Goal: Task Accomplishment & Management: Manage account settings

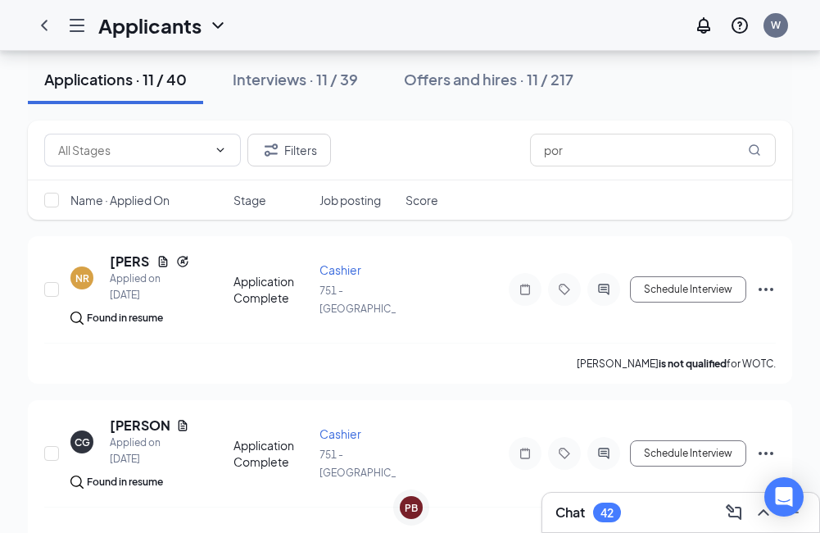
scroll to position [82, 0]
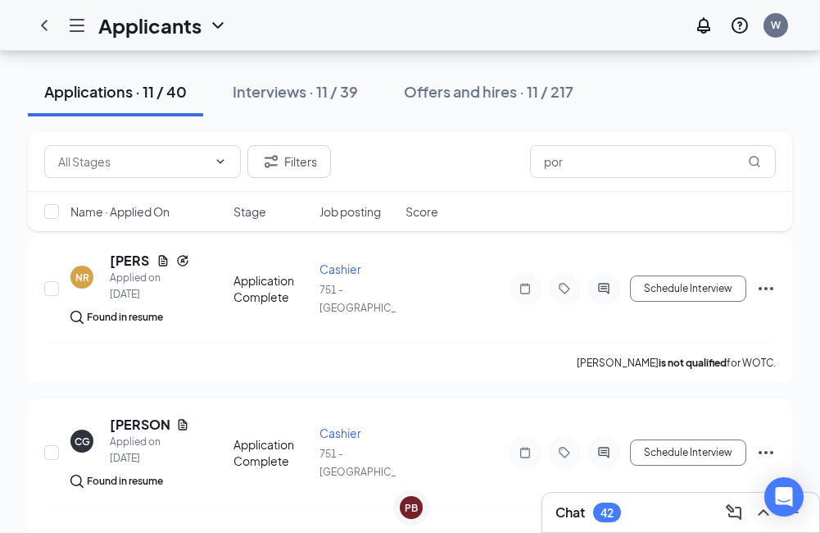
click at [488, 174] on div "Filters por" at bounding box center [410, 161] width 732 height 33
drag, startPoint x: 628, startPoint y: 170, endPoint x: 543, endPoint y: 181, distance: 85.9
click at [543, 181] on div "Filters por" at bounding box center [410, 162] width 765 height 60
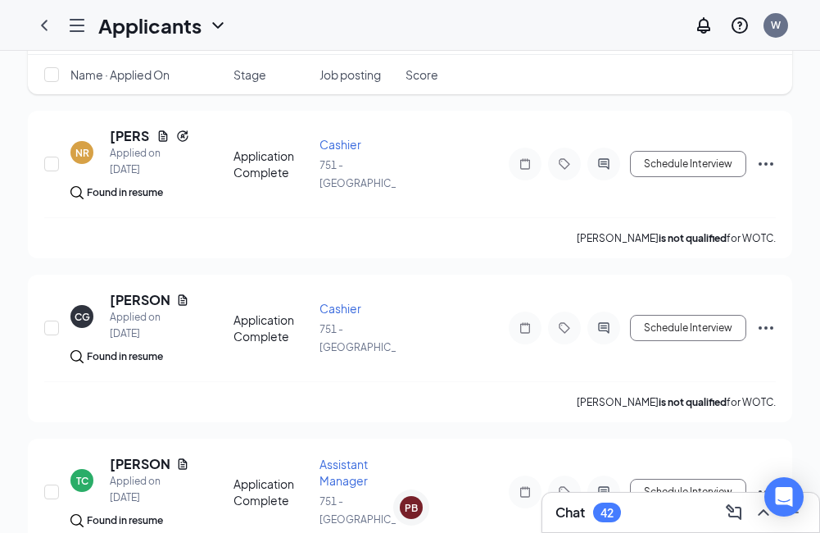
scroll to position [0, 0]
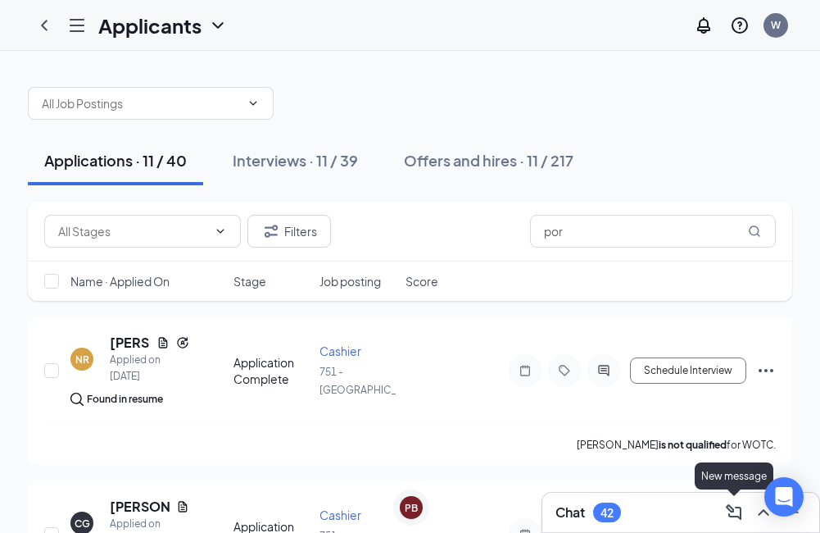
click at [743, 508] on icon "ComposeMessage" at bounding box center [735, 512] width 20 height 20
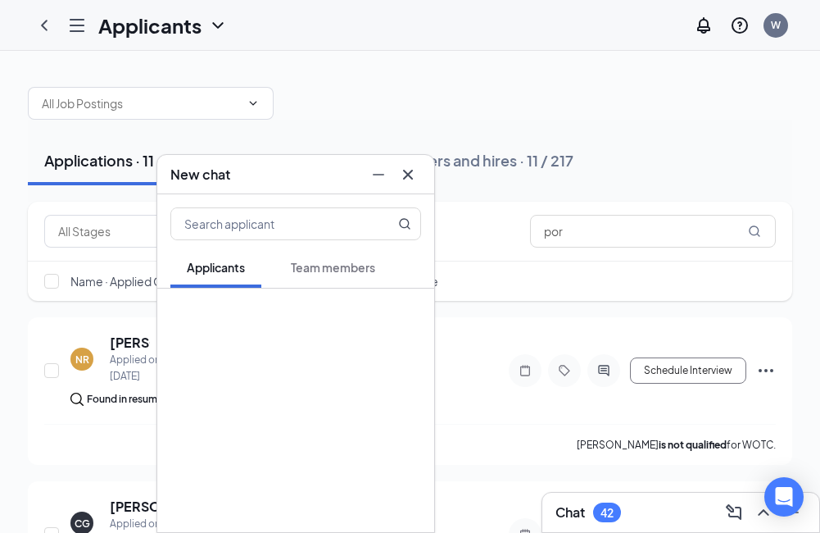
click at [375, 120] on div "Applications · 11 / 40 Interviews · 11 / 39 Offers and hires · 11 / 217" at bounding box center [410, 161] width 765 height 82
click at [408, 167] on icon "Cross" at bounding box center [408, 175] width 20 height 20
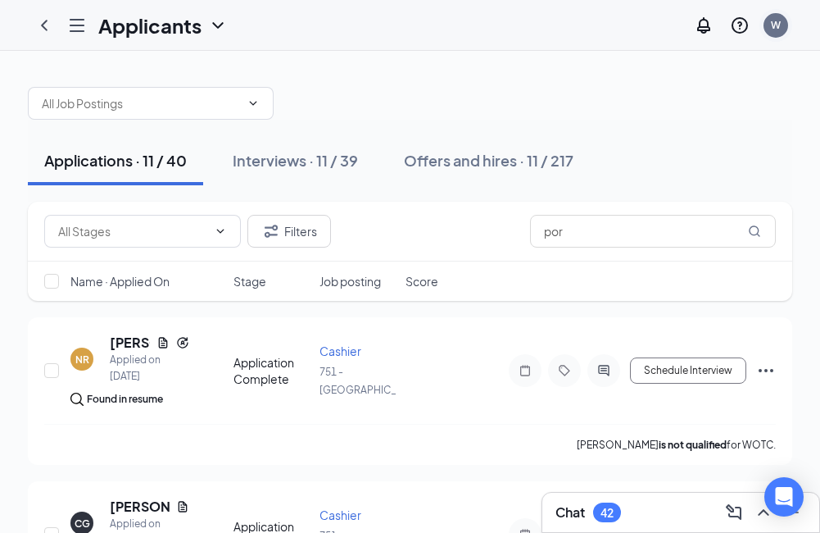
click at [774, 25] on div "W" at bounding box center [776, 25] width 10 height 14
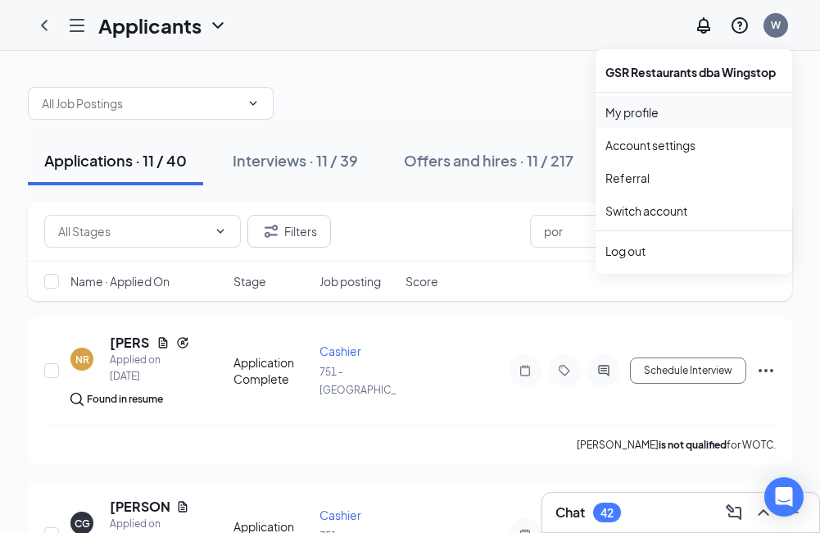
click at [630, 111] on link "My profile" at bounding box center [694, 112] width 177 height 16
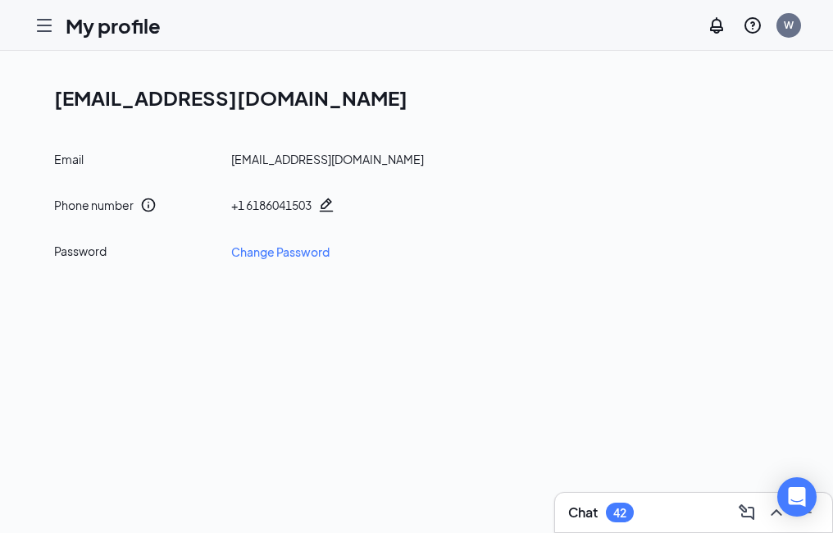
drag, startPoint x: 26, startPoint y: 16, endPoint x: 34, endPoint y: 19, distance: 8.8
click at [27, 16] on div "My profile W" at bounding box center [416, 25] width 833 height 51
click at [40, 22] on icon "Hamburger" at bounding box center [44, 26] width 20 height 20
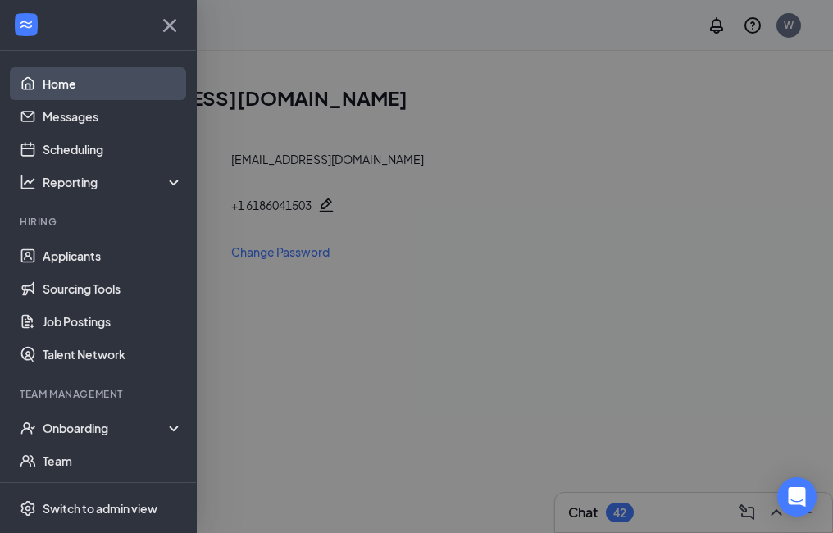
click at [80, 83] on link "Home" at bounding box center [113, 83] width 140 height 33
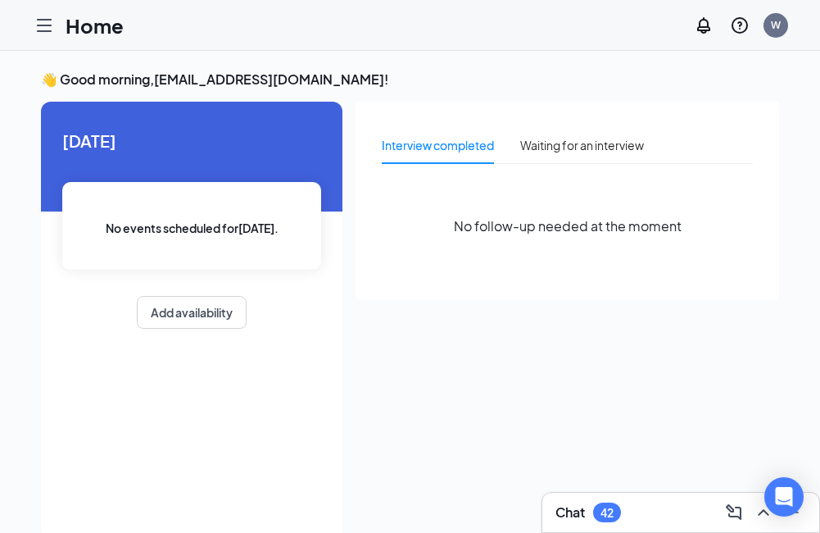
click at [39, 21] on icon "Hamburger" at bounding box center [44, 26] width 20 height 20
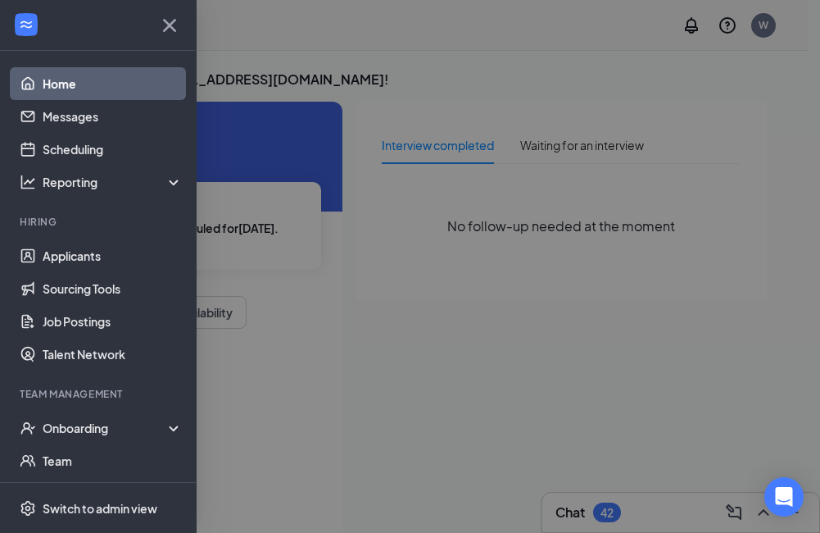
click at [71, 93] on link "Home" at bounding box center [113, 83] width 140 height 33
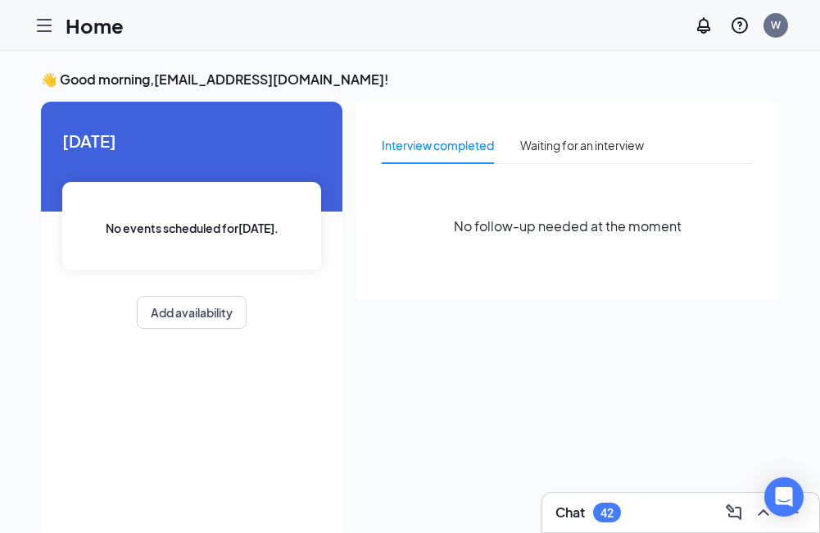
click at [53, 22] on icon "Hamburger" at bounding box center [44, 26] width 20 height 20
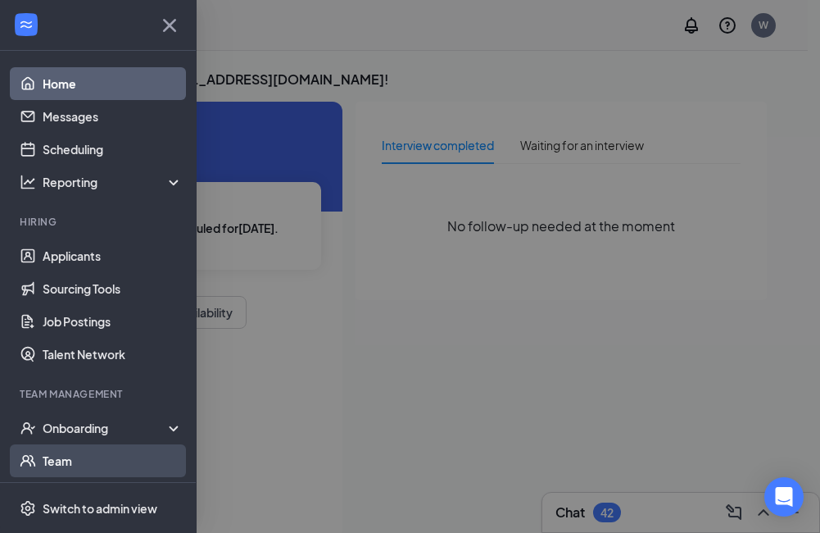
click at [53, 447] on link "Team" at bounding box center [113, 460] width 140 height 33
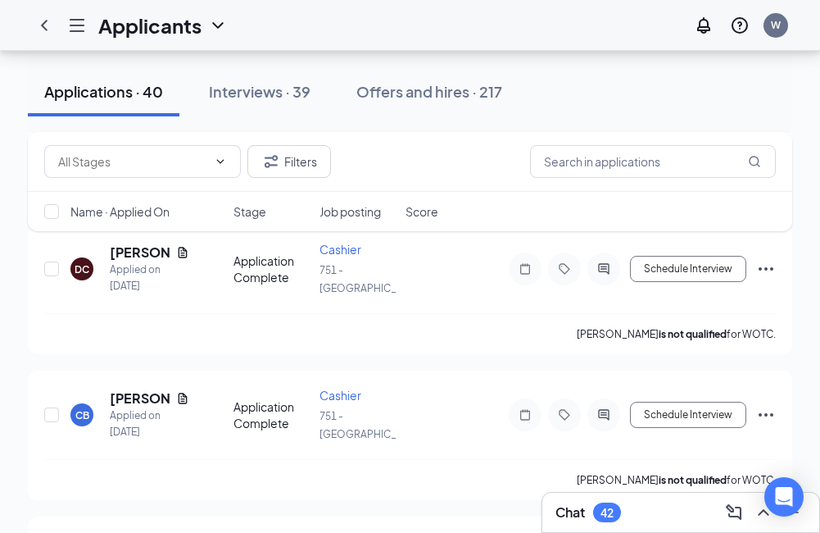
scroll to position [1803, 0]
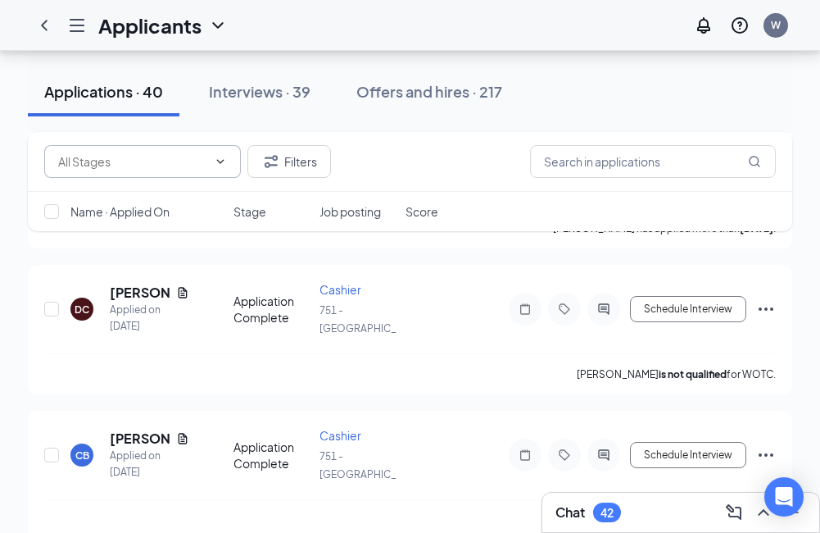
click at [216, 157] on icon "ChevronDown" at bounding box center [220, 161] width 13 height 13
click at [149, 240] on div "Application Complete (455)" at bounding box center [130, 238] width 146 height 18
type input "Application Complete (455)"
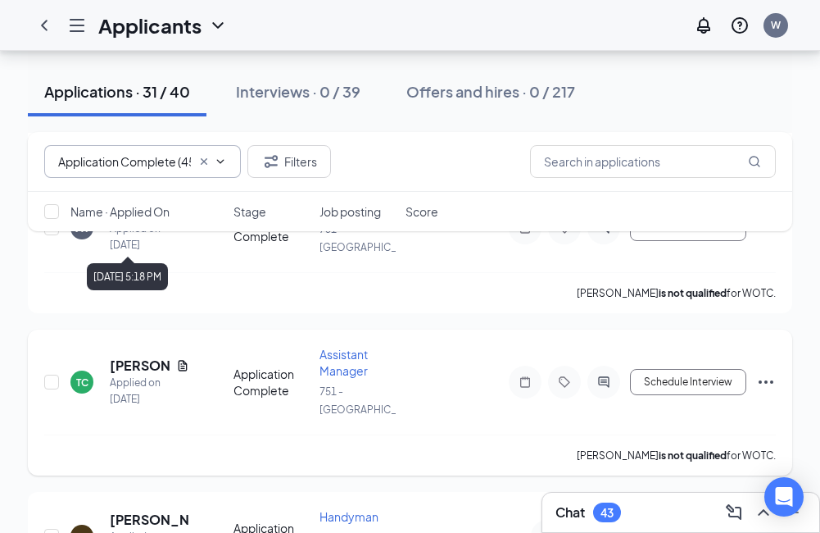
scroll to position [1885, 0]
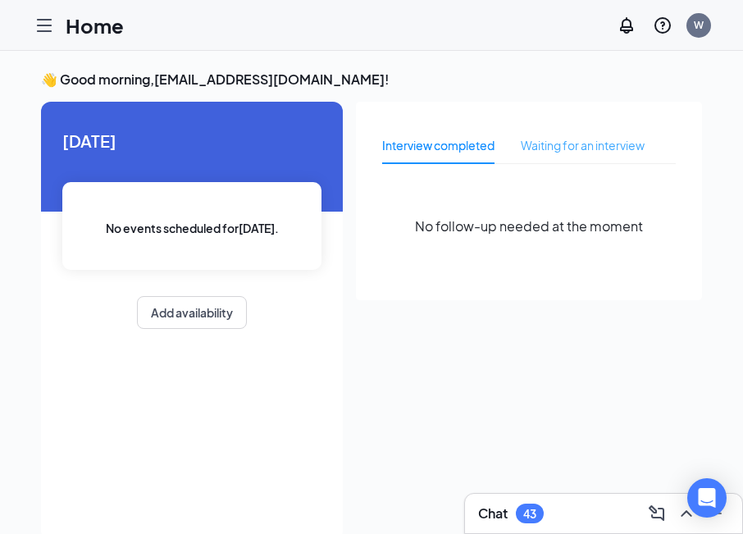
click at [561, 157] on div "Waiting for an interview" at bounding box center [582, 145] width 124 height 38
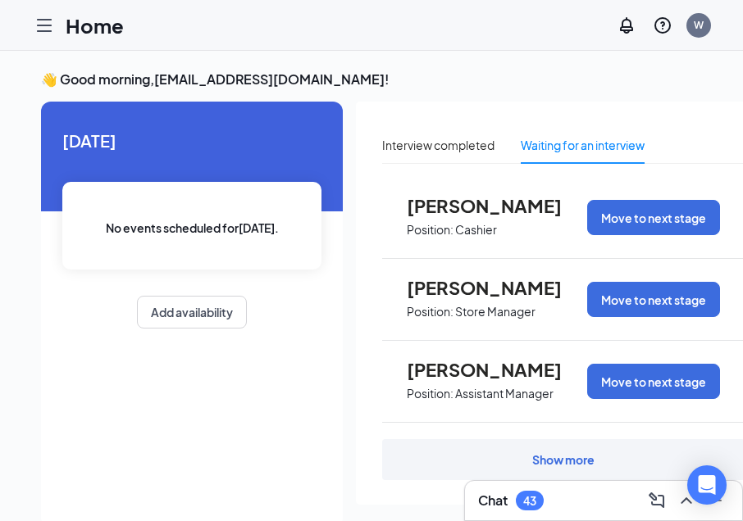
click at [615, 471] on div "Show more" at bounding box center [563, 459] width 362 height 41
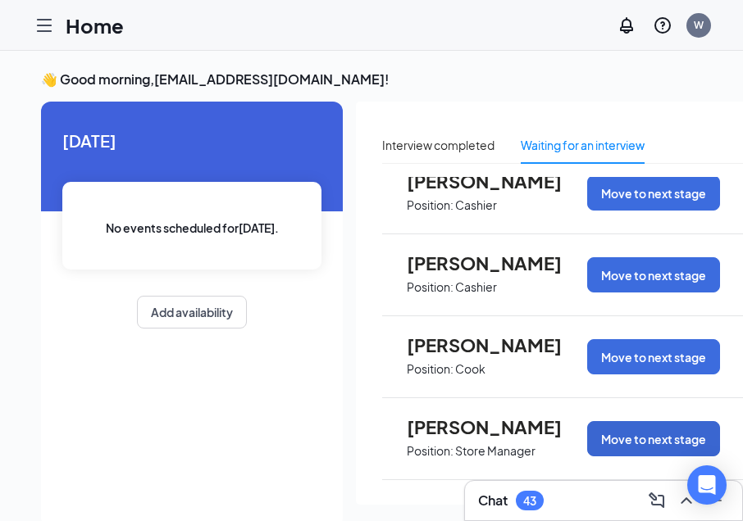
scroll to position [59, 0]
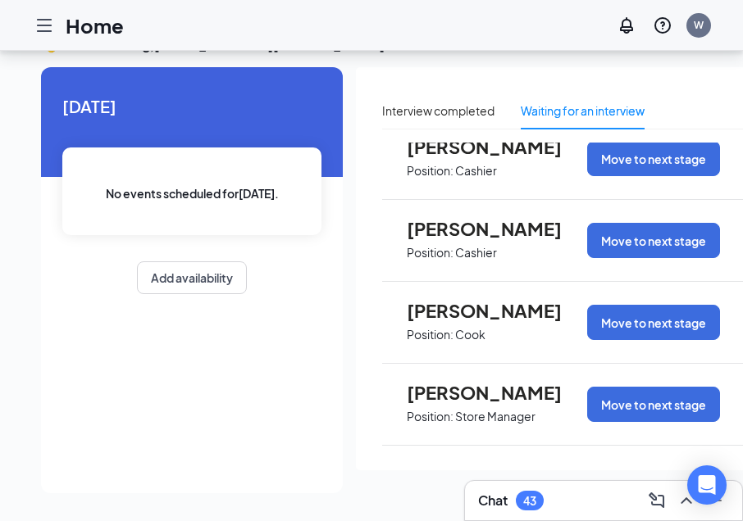
click at [457, 382] on span "[PERSON_NAME]" at bounding box center [497, 392] width 180 height 21
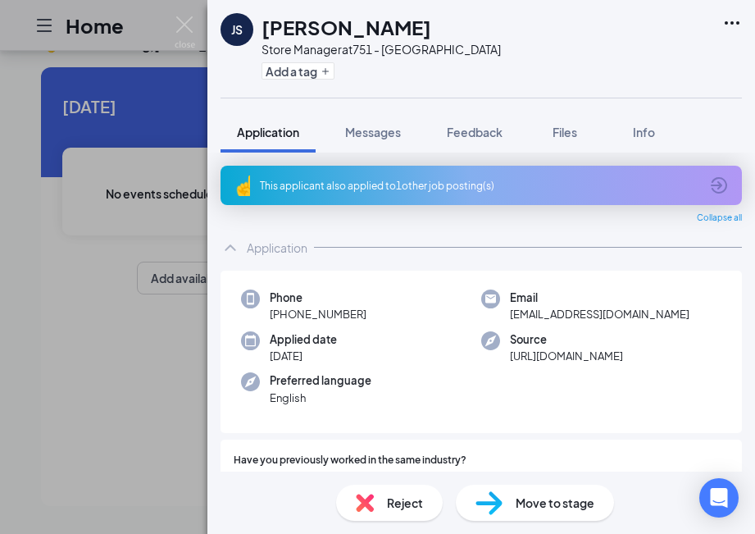
click at [134, 329] on div "JS [PERSON_NAME] Store Manager at 751 - [GEOGRAPHIC_DATA] Add a tag Application…" at bounding box center [377, 267] width 755 height 534
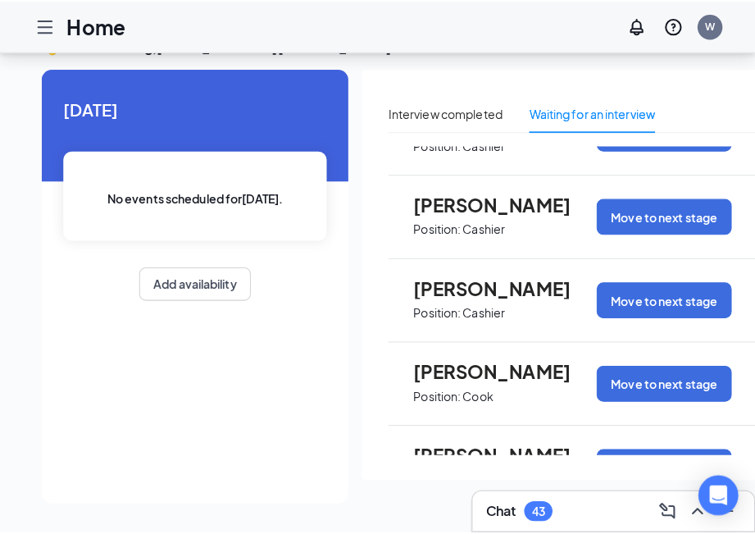
scroll to position [1828, 0]
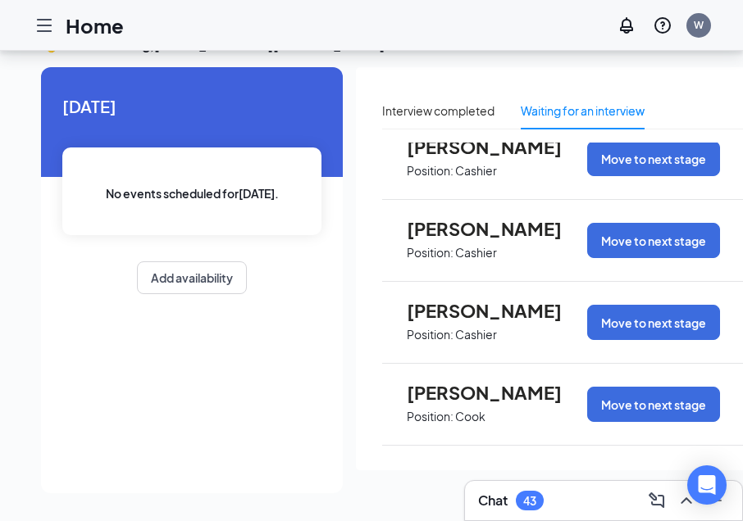
click at [490, 403] on span "Position: Cook" at bounding box center [497, 415] width 180 height 25
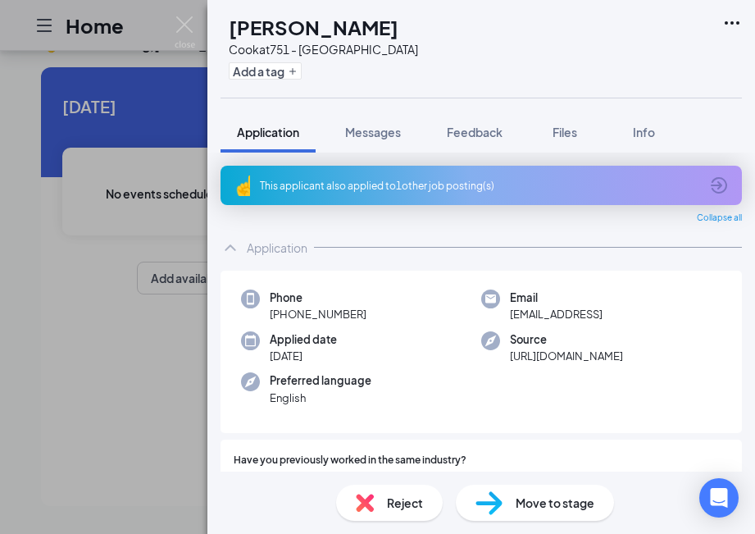
click at [179, 388] on div "ZV [PERSON_NAME] Cook at 751 - [GEOGRAPHIC_DATA] Add a tag Application Messages…" at bounding box center [377, 267] width 755 height 534
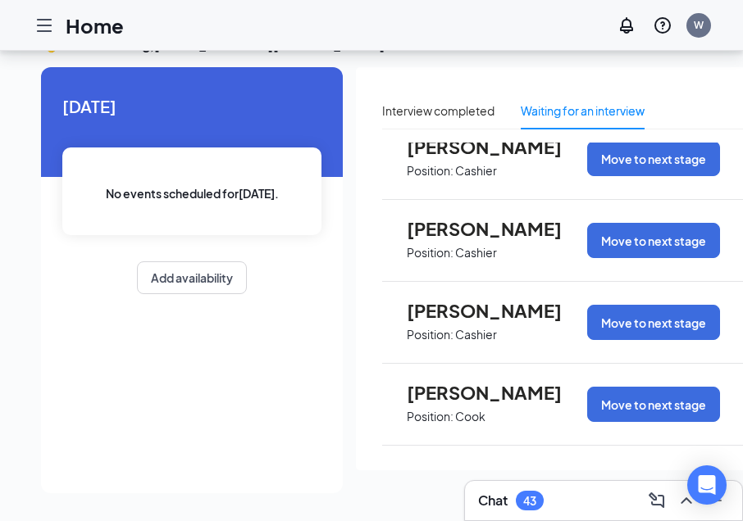
click at [479, 245] on p "Cashier" at bounding box center [476, 253] width 42 height 16
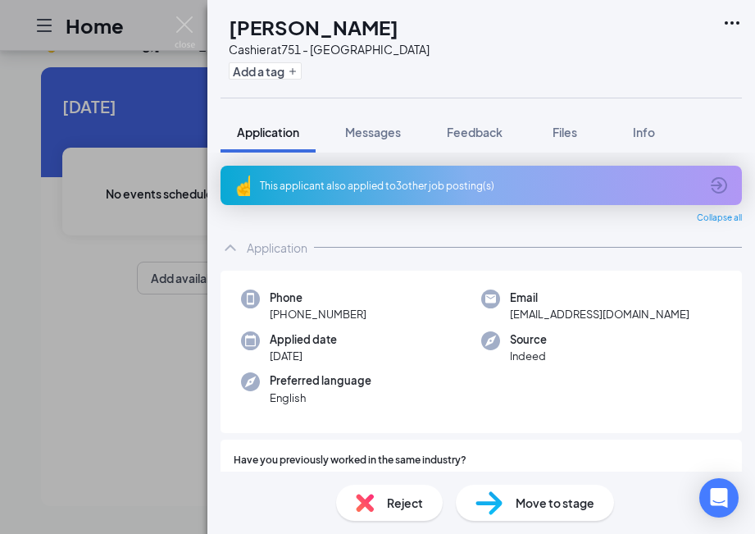
click at [188, 343] on div "CG [PERSON_NAME] Cashier at 751 - Edwardsville Add a tag Application Messages F…" at bounding box center [377, 267] width 755 height 534
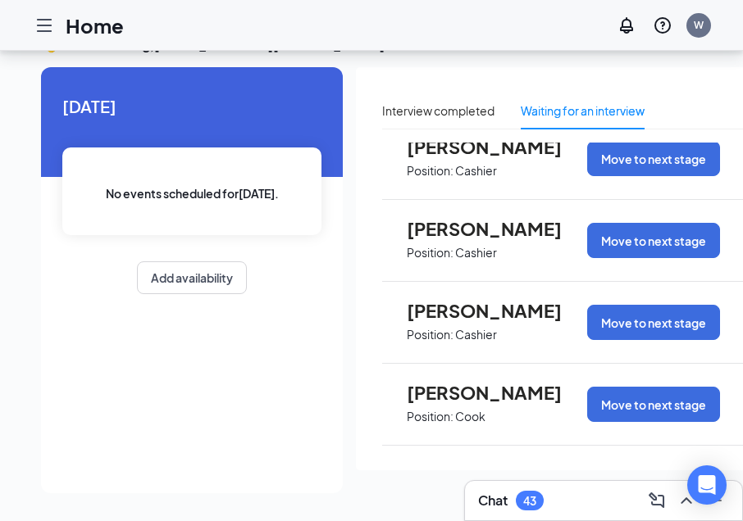
click at [532, 239] on span "Position: Cashier" at bounding box center [497, 251] width 180 height 25
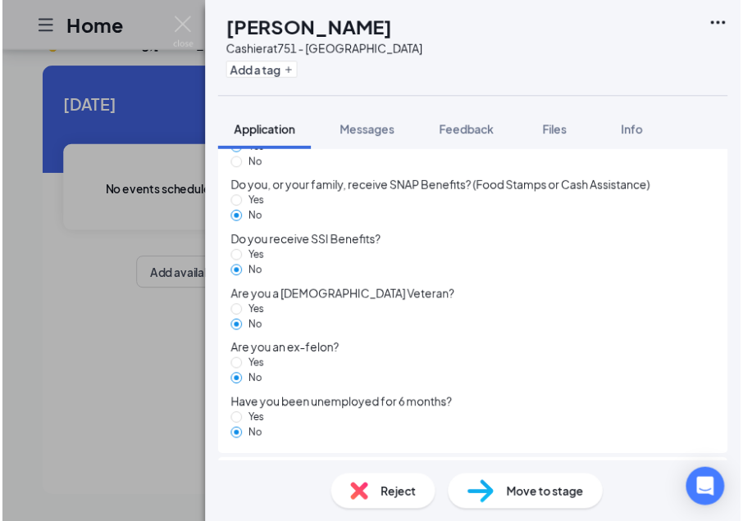
scroll to position [1475, 0]
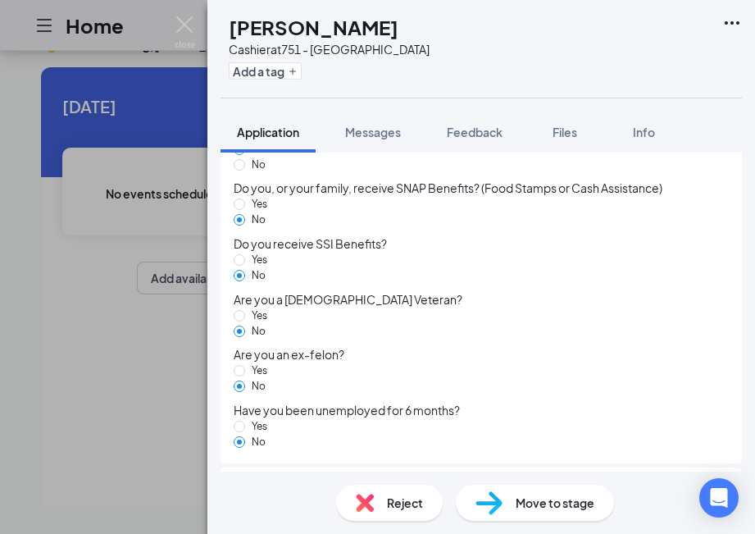
click at [114, 248] on div "CG [PERSON_NAME] Cashier at 751 - Edwardsville Add a tag Application Messages F…" at bounding box center [377, 267] width 755 height 534
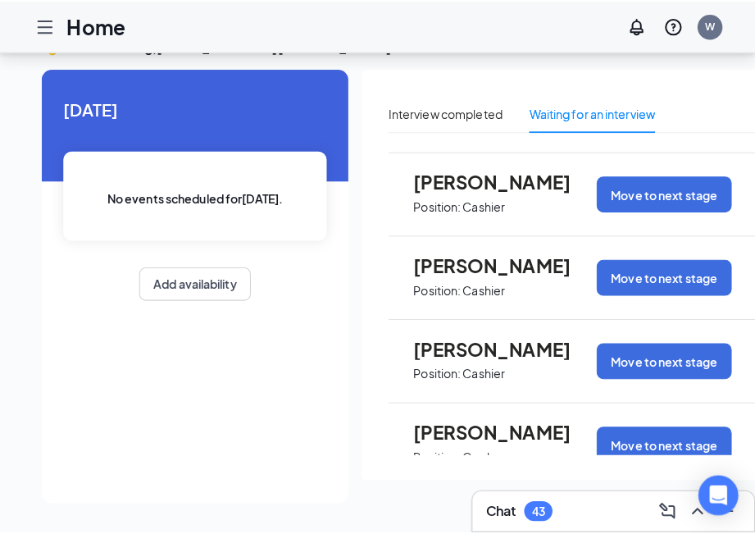
scroll to position [1746, 0]
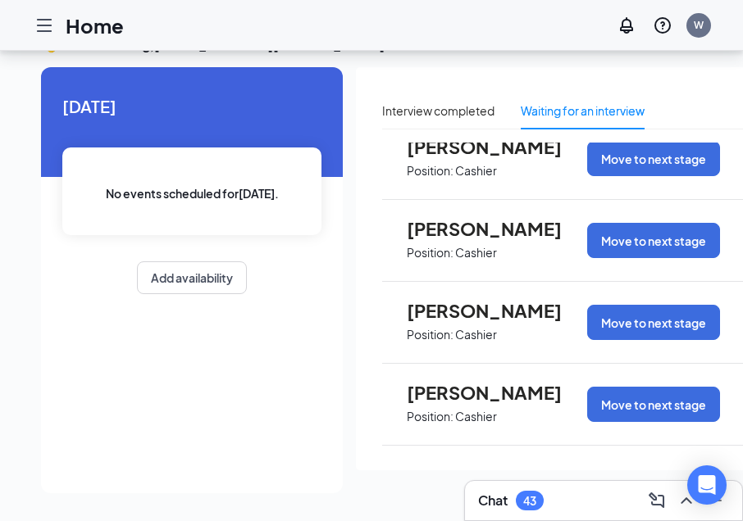
click at [530, 246] on span "Position: Cashier" at bounding box center [497, 251] width 180 height 25
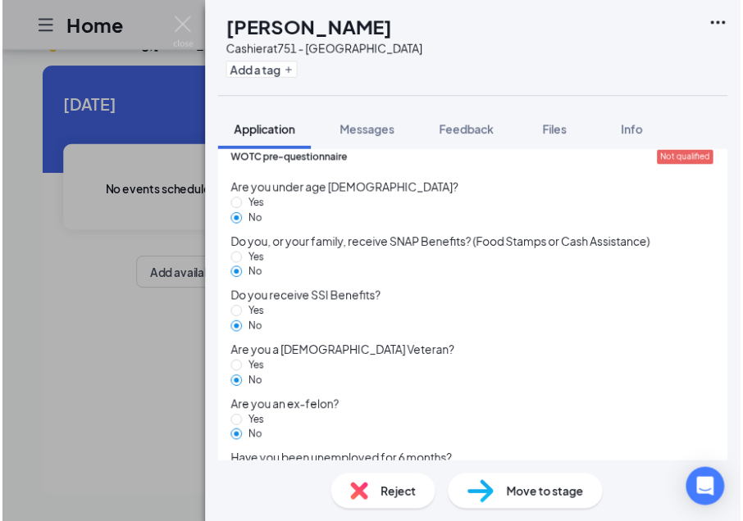
scroll to position [1311, 0]
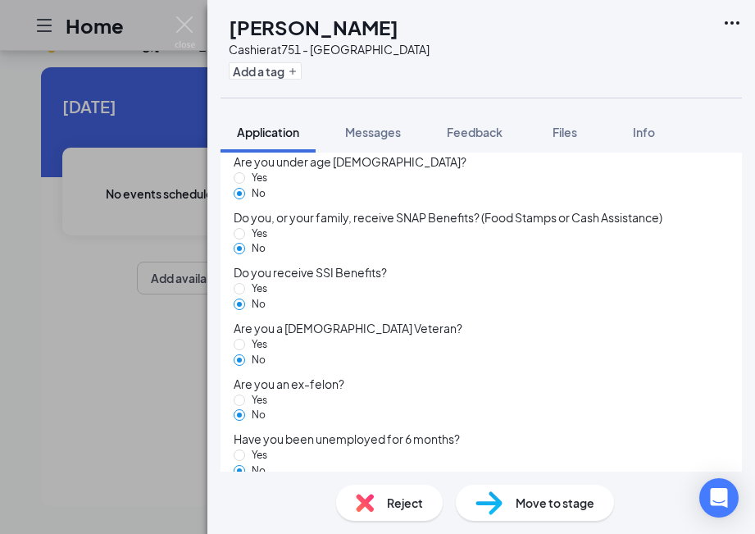
drag, startPoint x: 149, startPoint y: 347, endPoint x: 143, endPoint y: 355, distance: 10.0
click at [149, 350] on div "BY Bernned [PERSON_NAME] at 751 - [GEOGRAPHIC_DATA] Add a tag Application Messa…" at bounding box center [377, 267] width 755 height 534
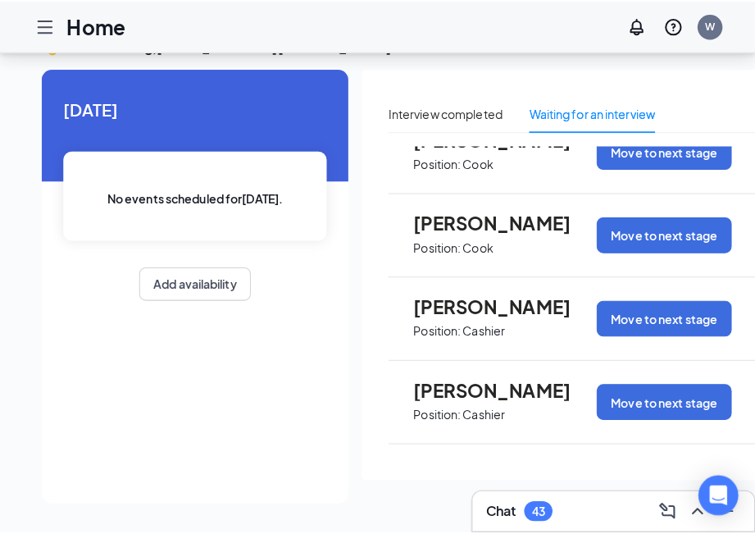
scroll to position [1582, 0]
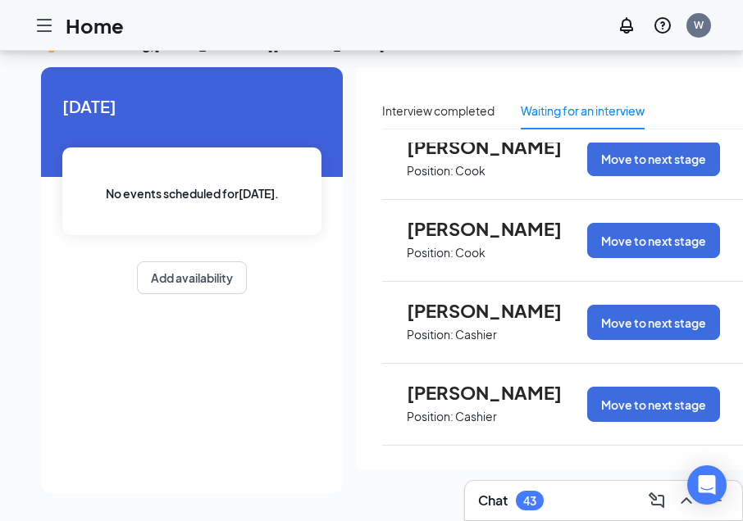
click at [498, 244] on span "Position: Cook" at bounding box center [497, 251] width 180 height 25
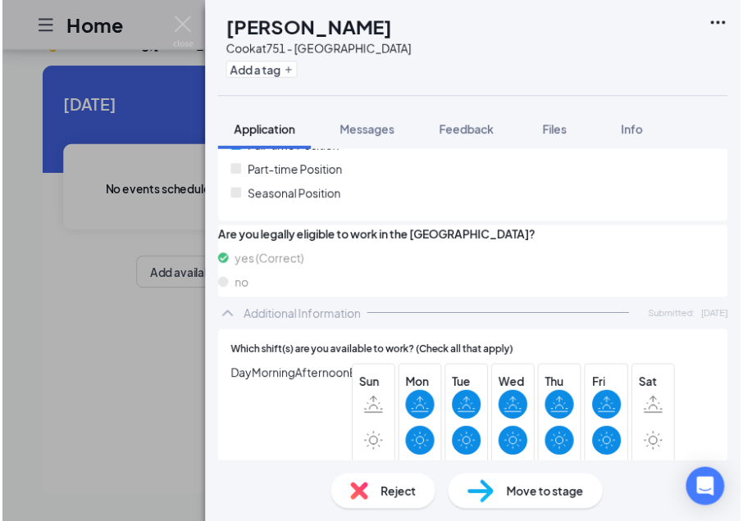
scroll to position [492, 0]
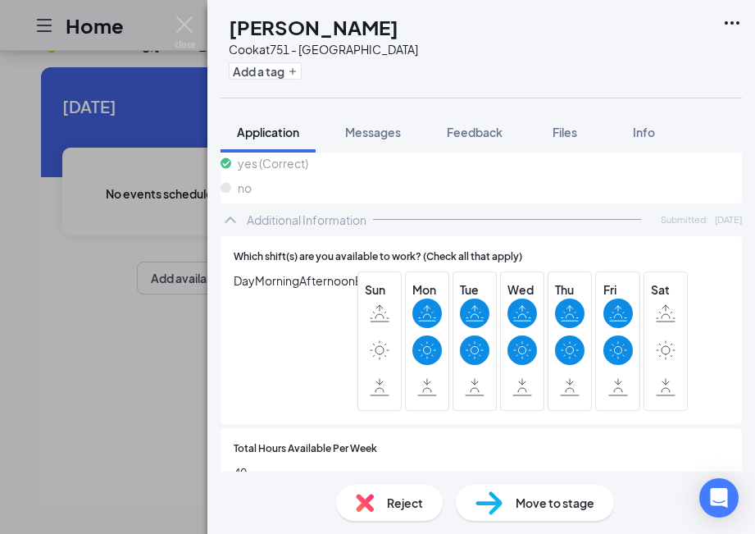
click at [170, 306] on div "CI [PERSON_NAME] at 751 - [GEOGRAPHIC_DATA] Add a tag Application Messages Feed…" at bounding box center [377, 267] width 755 height 534
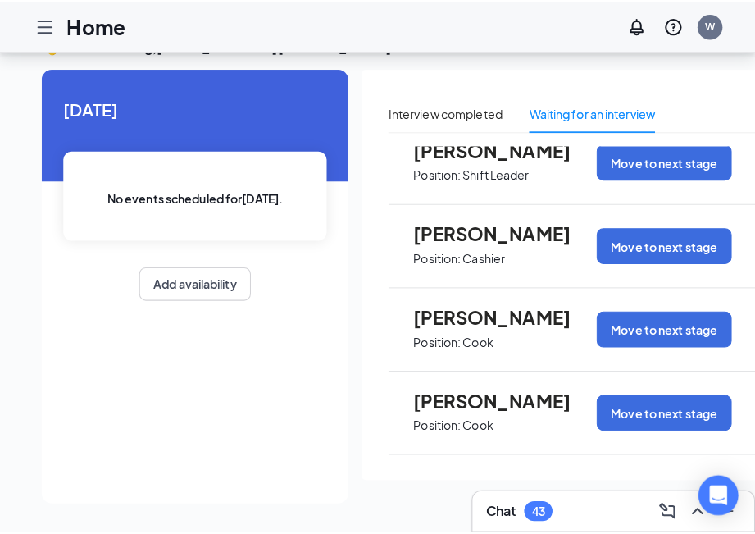
scroll to position [1500, 0]
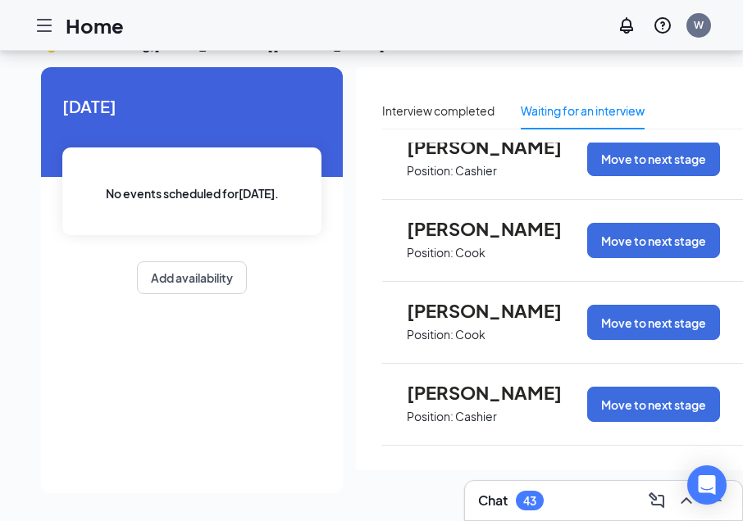
click at [516, 321] on span "Position: Cook" at bounding box center [497, 333] width 180 height 25
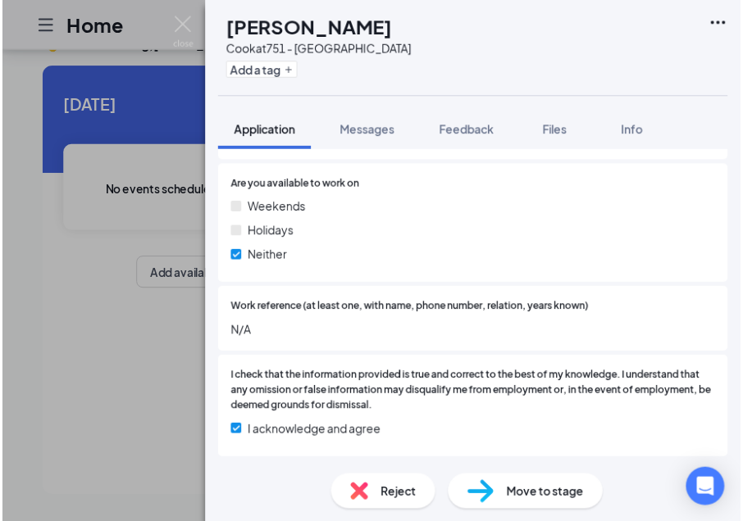
scroll to position [879, 0]
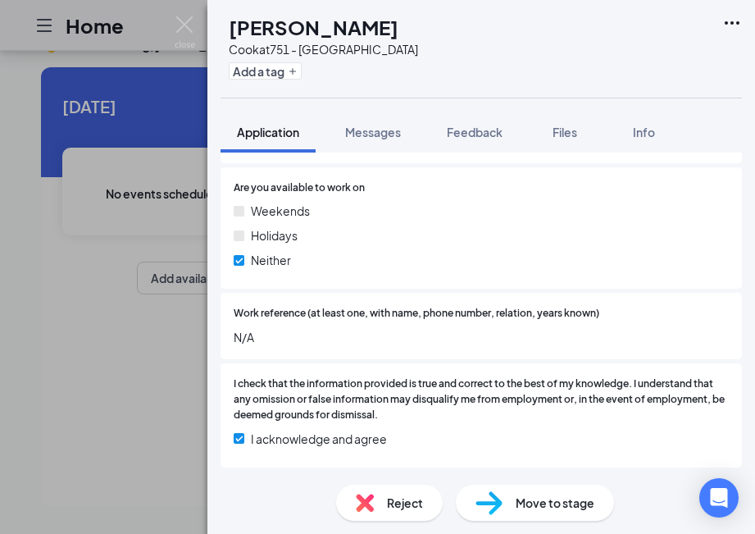
click at [38, 347] on div "CI [PERSON_NAME] at 751 - [GEOGRAPHIC_DATA] Add a tag Application Messages Feed…" at bounding box center [377, 267] width 755 height 534
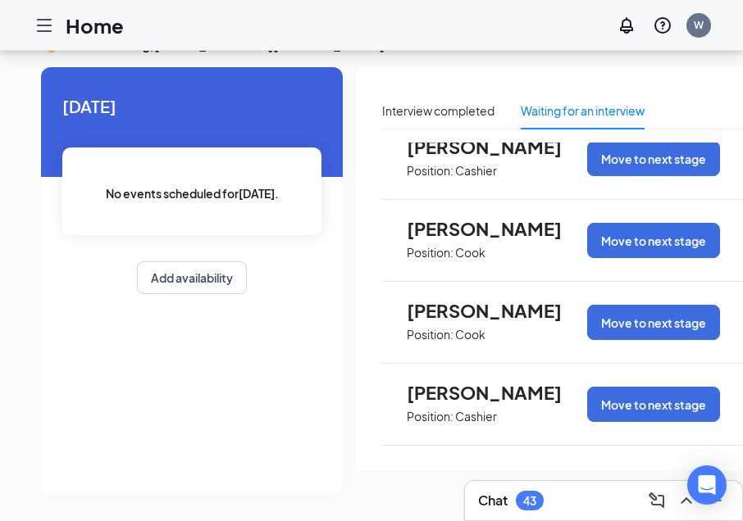
click at [460, 218] on span "[PERSON_NAME]" at bounding box center [497, 228] width 180 height 21
